Goal: Information Seeking & Learning: Learn about a topic

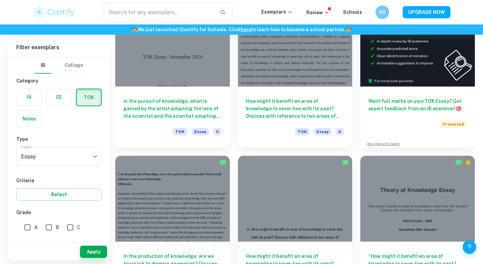
scroll to position [233, 0]
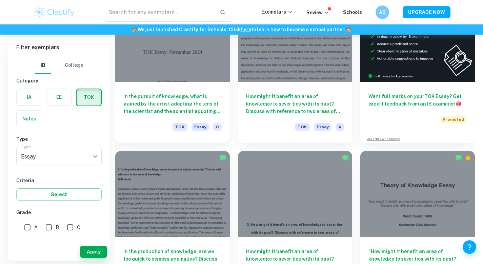
click at [28, 225] on input "A" at bounding box center [28, 227] width 14 height 14
checkbox input "true"
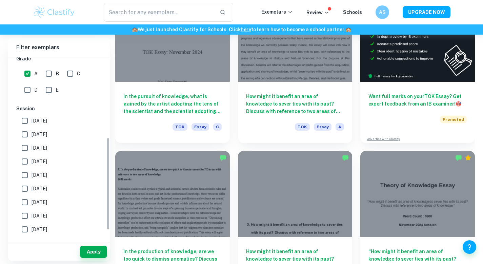
scroll to position [158, 0]
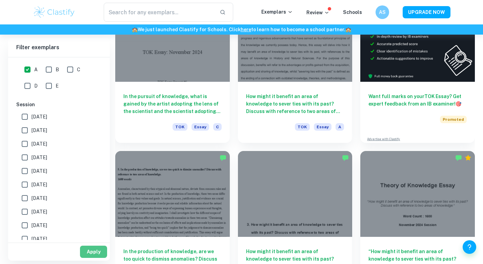
click at [91, 257] on button "Apply" at bounding box center [93, 251] width 27 height 12
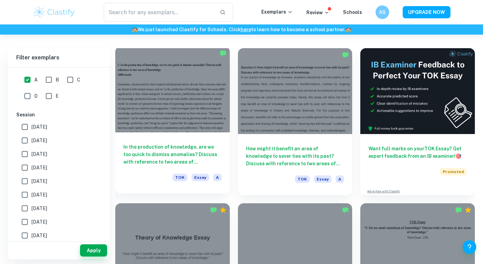
scroll to position [179, 0]
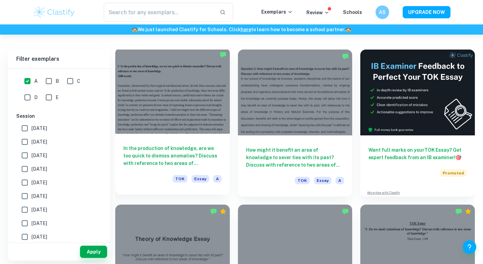
click at [147, 124] on div at bounding box center [172, 91] width 115 height 86
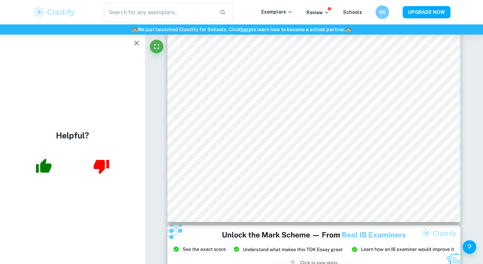
scroll to position [629, 0]
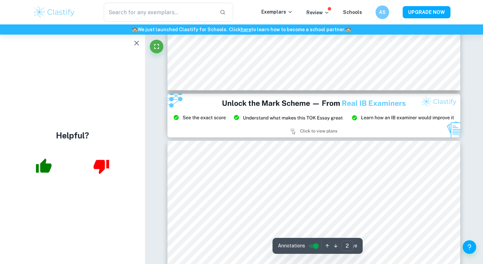
type input "3"
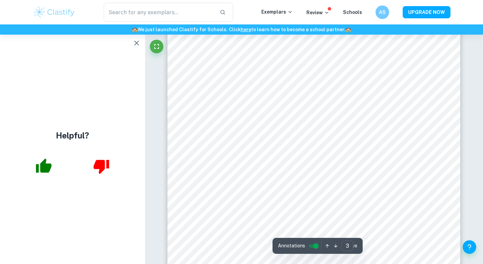
scroll to position [940, 0]
